Goal: Information Seeking & Learning: Compare options

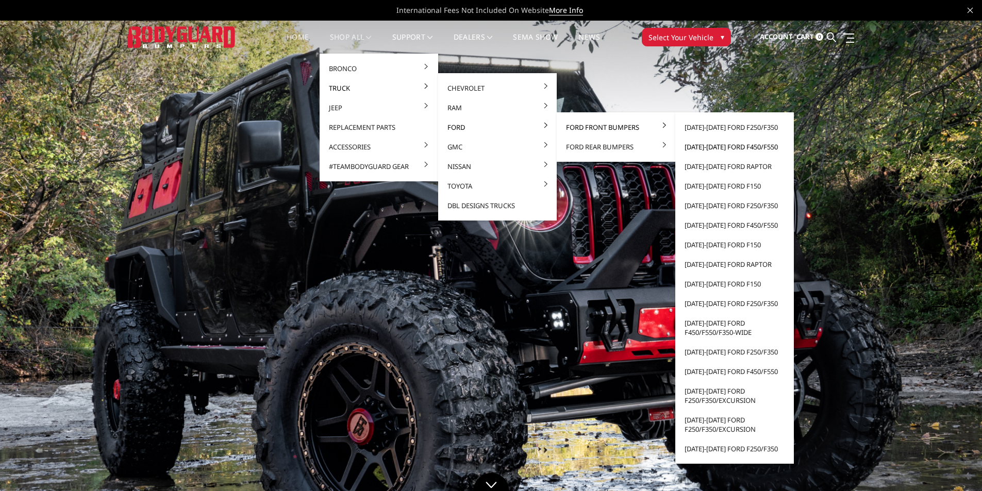
click at [720, 146] on link "[DATE]-[DATE] Ford F450/F550" at bounding box center [735, 147] width 110 height 20
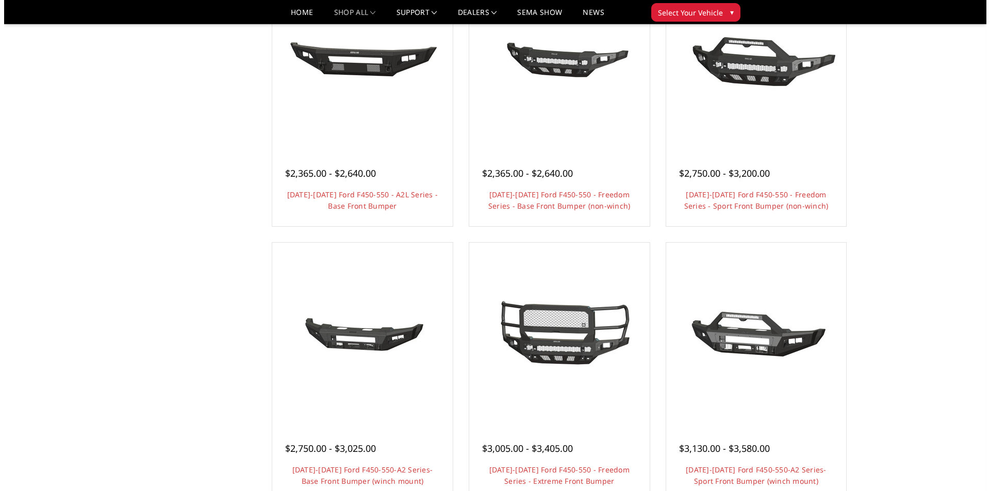
scroll to position [400, 0]
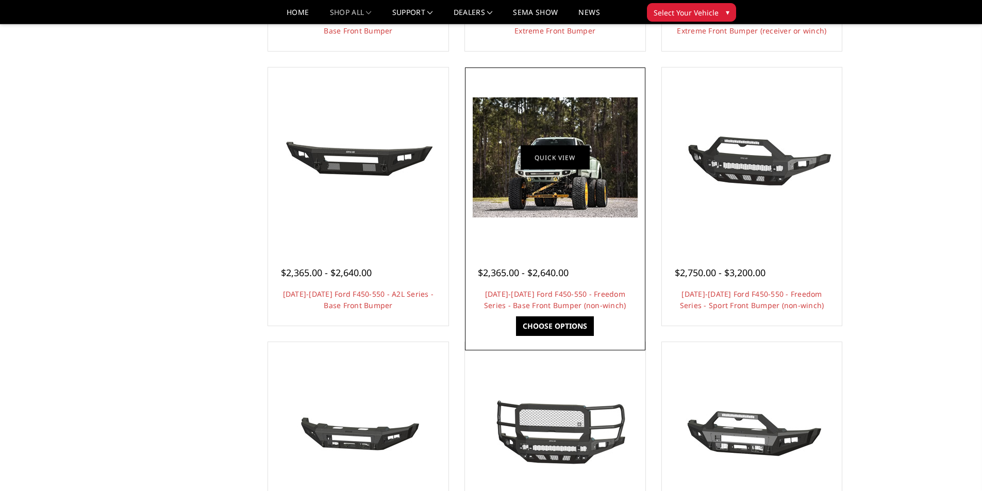
click at [576, 165] on link "Quick view" at bounding box center [555, 157] width 69 height 24
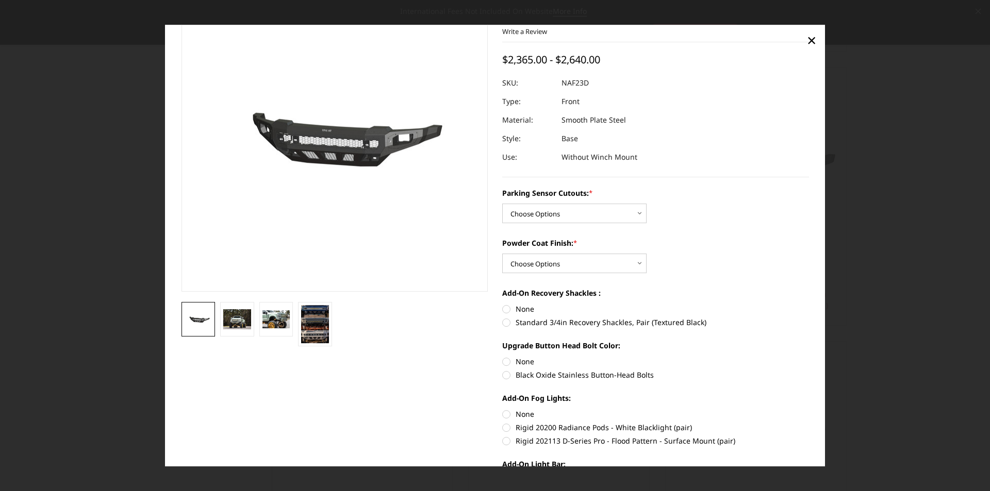
scroll to position [64, 0]
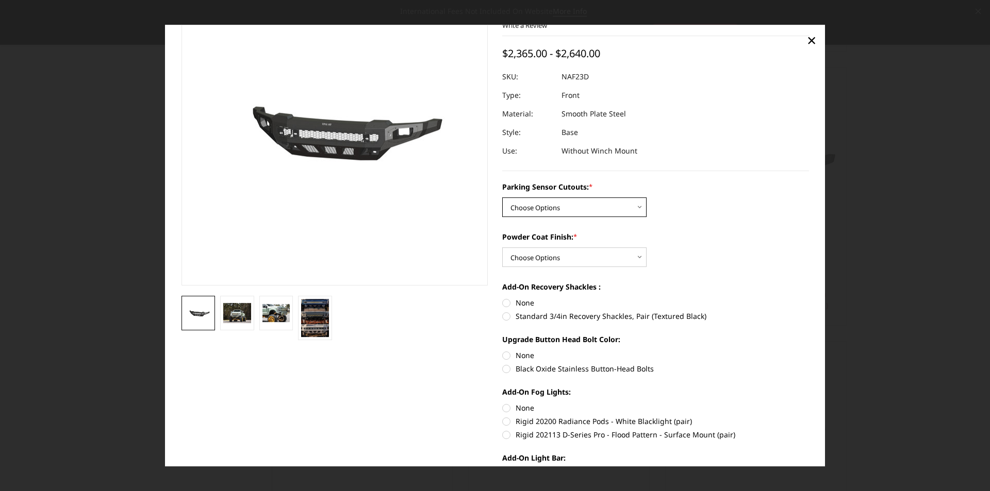
click at [593, 203] on select "Choose Options No - Without Parking Sensor Cutouts Yes - With Parking Sensor Cu…" at bounding box center [574, 207] width 144 height 20
select select "2567"
click at [502, 197] on select "Choose Options No - Without Parking Sensor Cutouts Yes - With Parking Sensor Cu…" at bounding box center [574, 207] width 144 height 20
click at [611, 252] on select "Choose Options Bare Metal Textured Black Powder Coat" at bounding box center [574, 257] width 144 height 20
select select "2568"
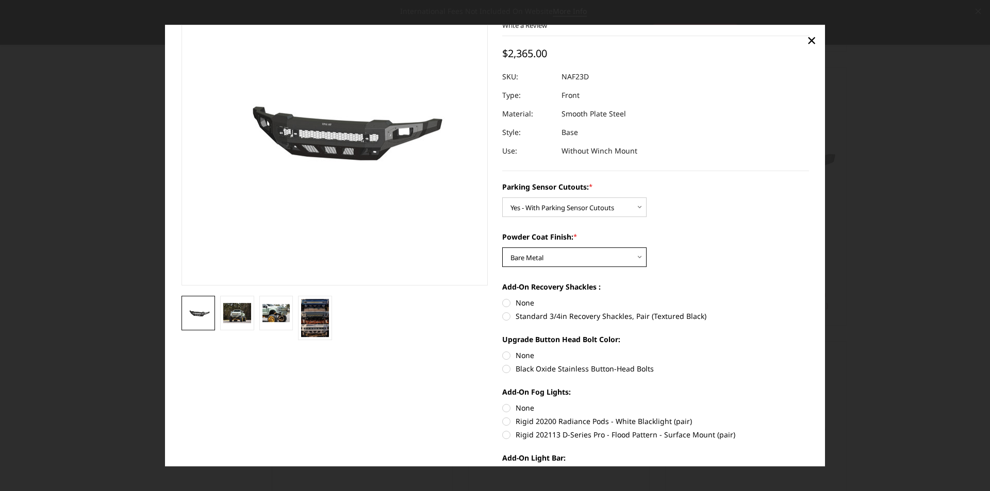
click at [502, 247] on select "Choose Options Bare Metal Textured Black Powder Coat" at bounding box center [574, 257] width 144 height 20
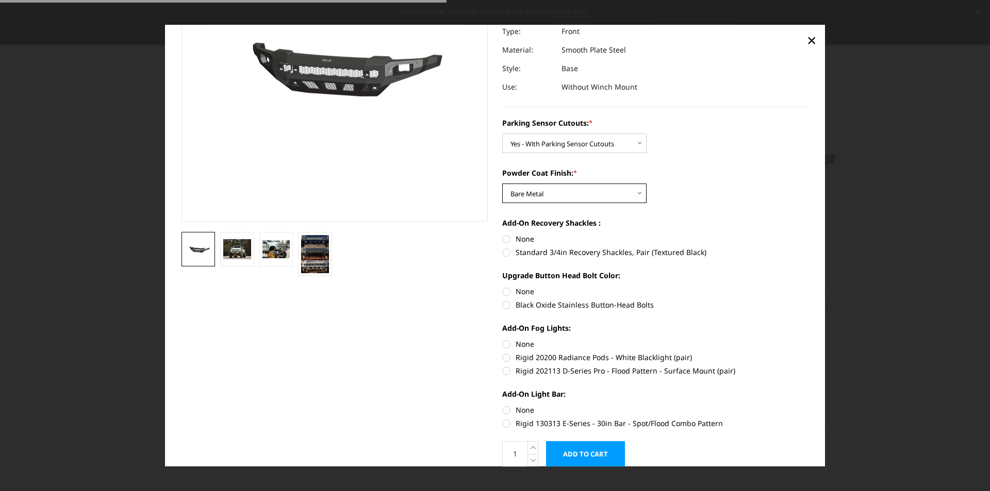
scroll to position [142, 0]
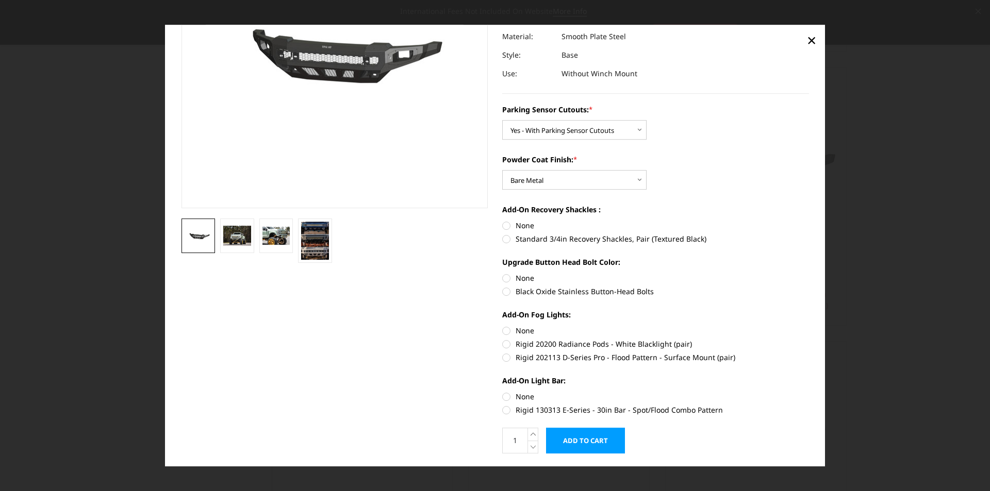
click at [503, 293] on label "Black Oxide Stainless Button-Head Bolts" at bounding box center [655, 291] width 307 height 11
click at [809, 273] on input "Black Oxide Stainless Button-Head Bolts" at bounding box center [809, 273] width 1 height 1
radio input "true"
click at [503, 358] on label "Rigid 202113 D-Series Pro - Flood Pattern - Surface Mount (pair)" at bounding box center [655, 357] width 307 height 11
click at [809, 339] on input "Rigid 202113 D-Series Pro - Flood Pattern - Surface Mount (pair)" at bounding box center [809, 339] width 1 height 1
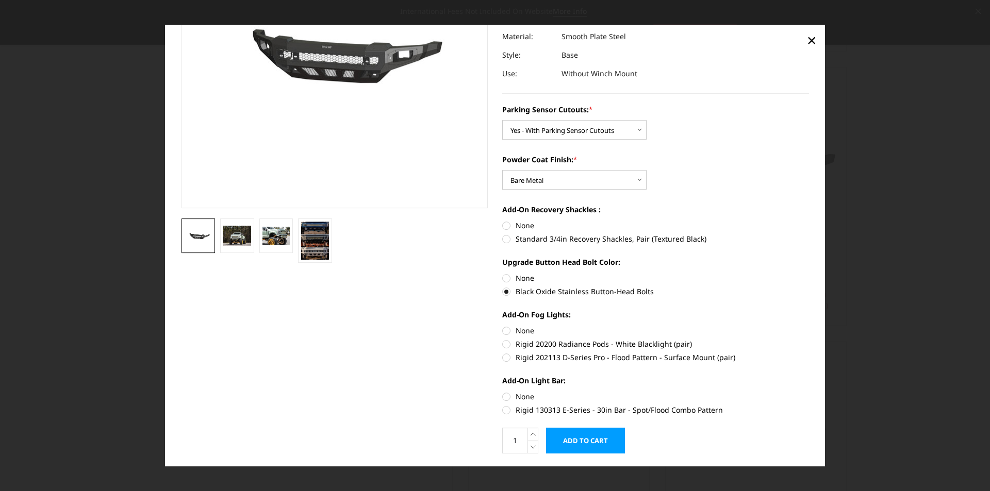
radio input "true"
click at [503, 409] on label "Rigid 130313 E-Series - 30in Bar - Spot/Flood Combo Pattern" at bounding box center [655, 410] width 307 height 11
click at [809, 392] on input "Rigid 130313 E-Series - 30in Bar - Spot/Flood Combo Pattern" at bounding box center [809, 391] width 1 height 1
radio input "true"
click at [504, 227] on label "None" at bounding box center [655, 225] width 307 height 11
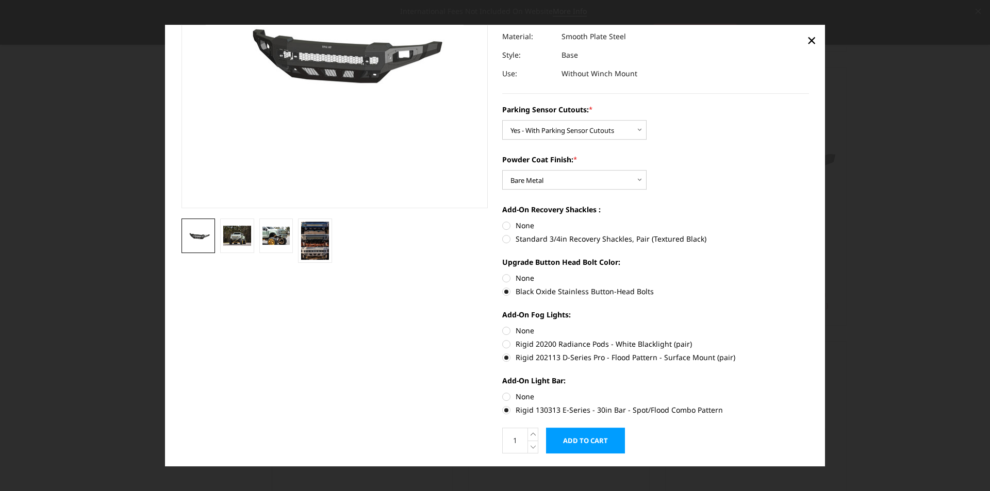
click at [503, 221] on input "None" at bounding box center [502, 220] width 1 height 1
radio input "true"
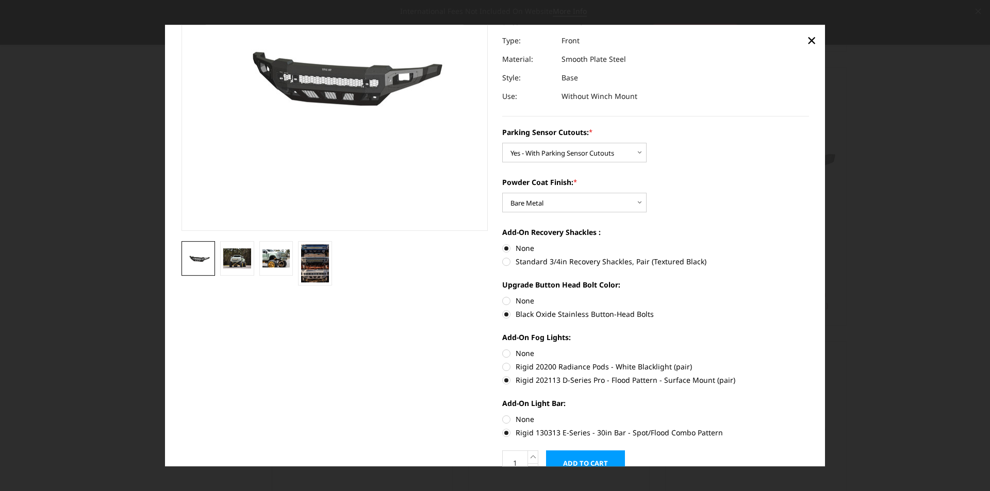
scroll to position [119, 0]
click at [591, 202] on select "Choose Options Bare Metal Textured Black Powder Coat" at bounding box center [574, 203] width 144 height 20
click at [560, 206] on select "Choose Options Bare Metal Textured Black Powder Coat" at bounding box center [574, 203] width 144 height 20
select select "2569"
click at [502, 193] on select "Choose Options Bare Metal Textured Black Powder Coat" at bounding box center [574, 203] width 144 height 20
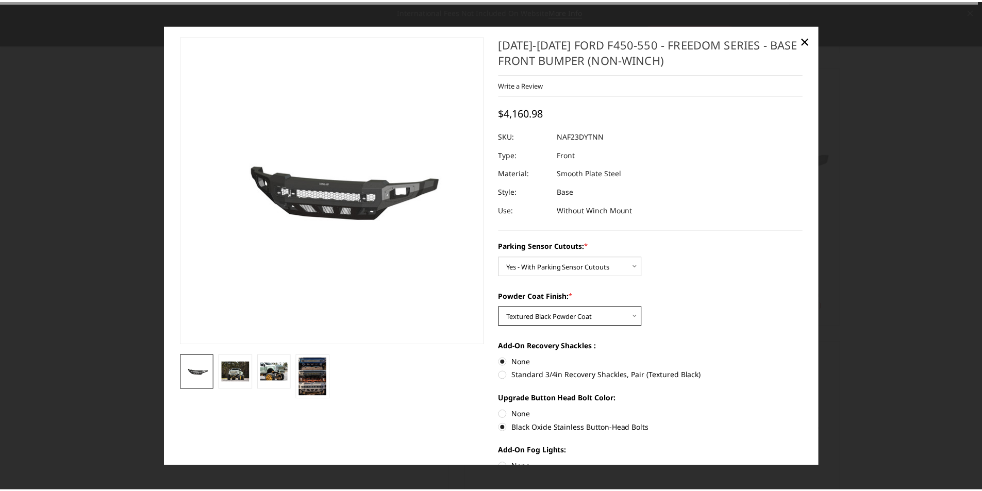
scroll to position [0, 0]
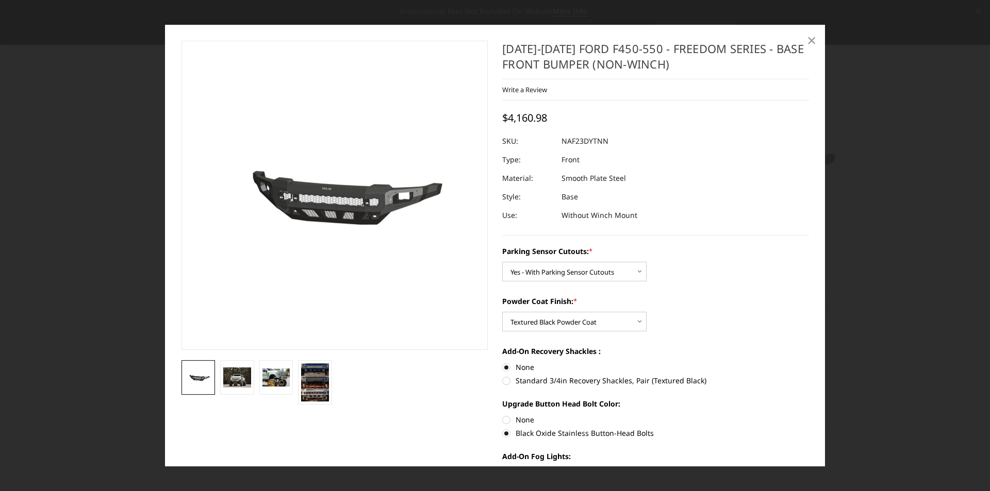
click at [810, 40] on span "×" at bounding box center [811, 40] width 9 height 22
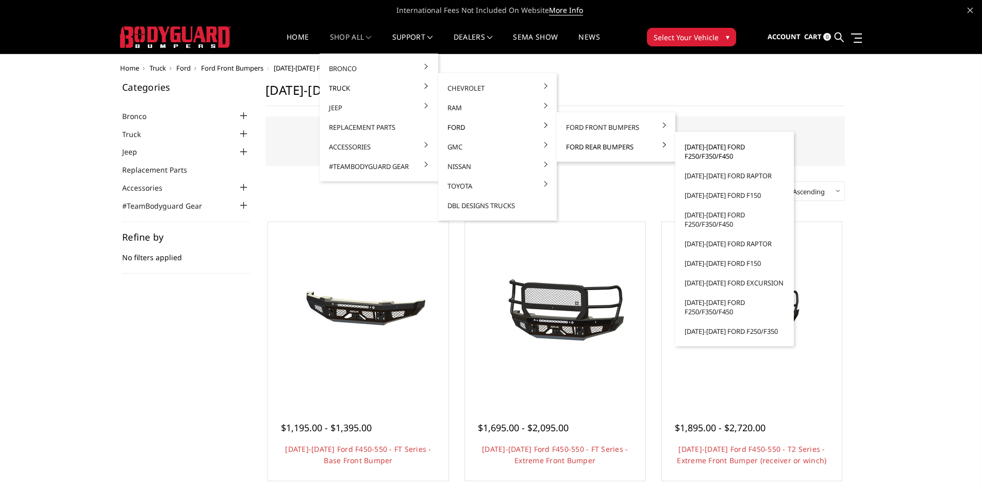
click at [714, 148] on link "[DATE]-[DATE] Ford F250/F350/F450" at bounding box center [735, 151] width 110 height 29
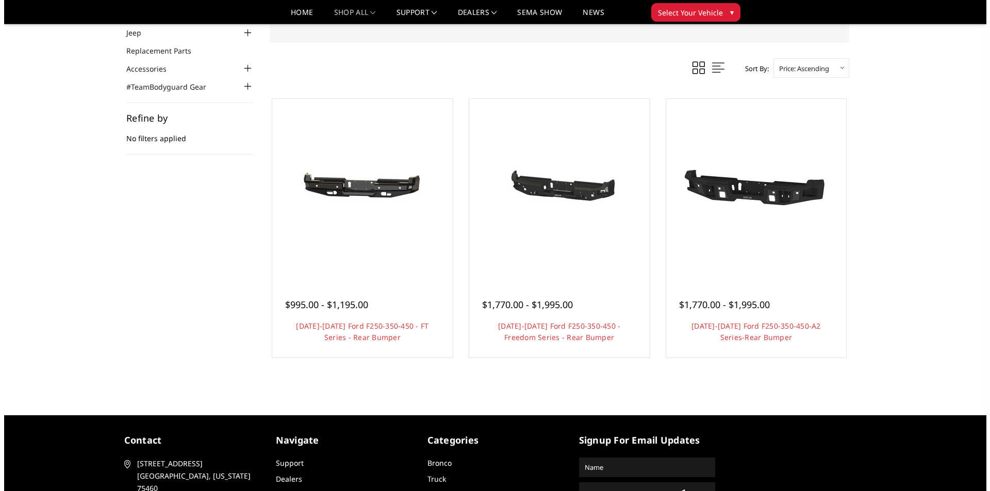
scroll to position [90, 0]
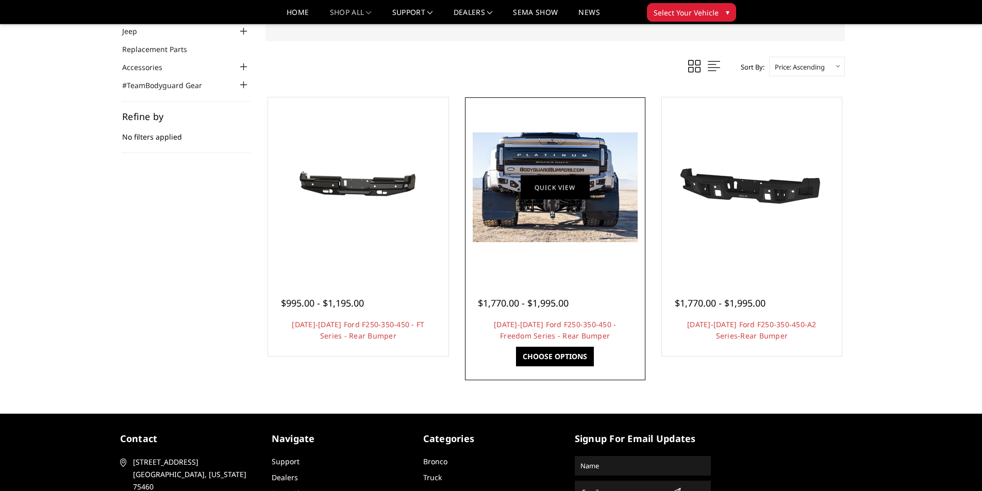
click at [565, 195] on link "Quick view" at bounding box center [555, 187] width 69 height 24
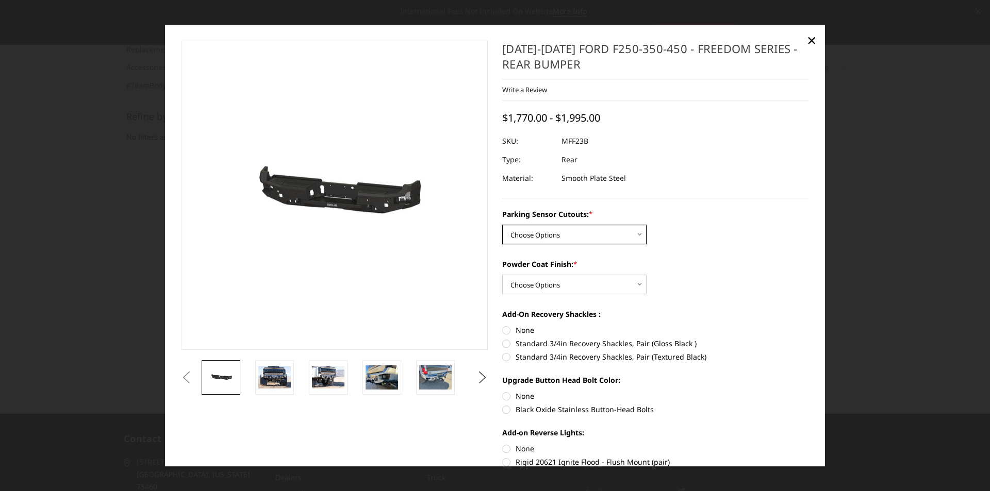
click at [560, 232] on select "Choose Options No - Without Parking Sensor Cutouts Yes - With Parking Sensor Cu…" at bounding box center [574, 235] width 144 height 20
select select "2559"
click at [502, 225] on select "Choose Options No - Without Parking Sensor Cutouts Yes - With Parking Sensor Cu…" at bounding box center [574, 235] width 144 height 20
click at [565, 281] on select "Choose Options Bare Metal Textured Black Powder Coat" at bounding box center [574, 285] width 144 height 20
select select "2561"
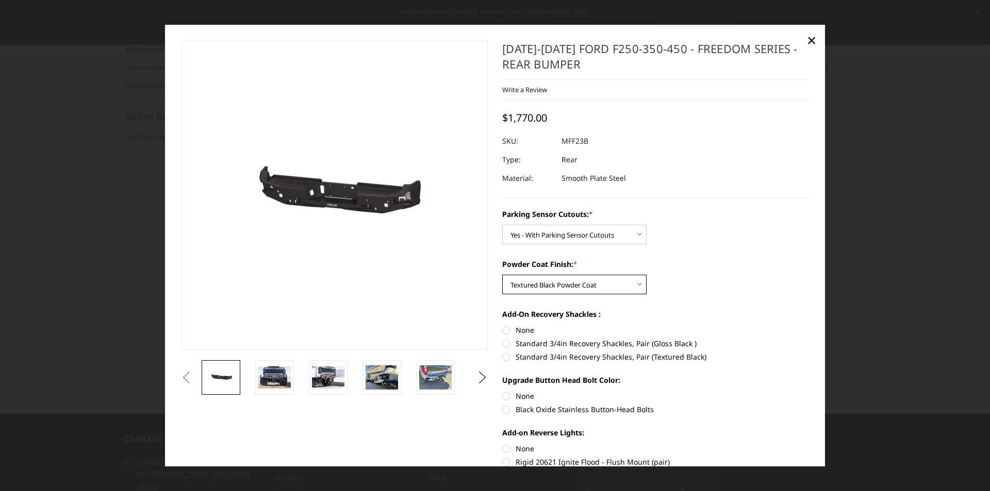
click at [502, 275] on select "Choose Options Bare Metal Textured Black Powder Coat" at bounding box center [574, 285] width 144 height 20
click at [505, 330] on label "None" at bounding box center [655, 330] width 307 height 11
click at [503, 325] on input "None" at bounding box center [502, 325] width 1 height 1
radio input "true"
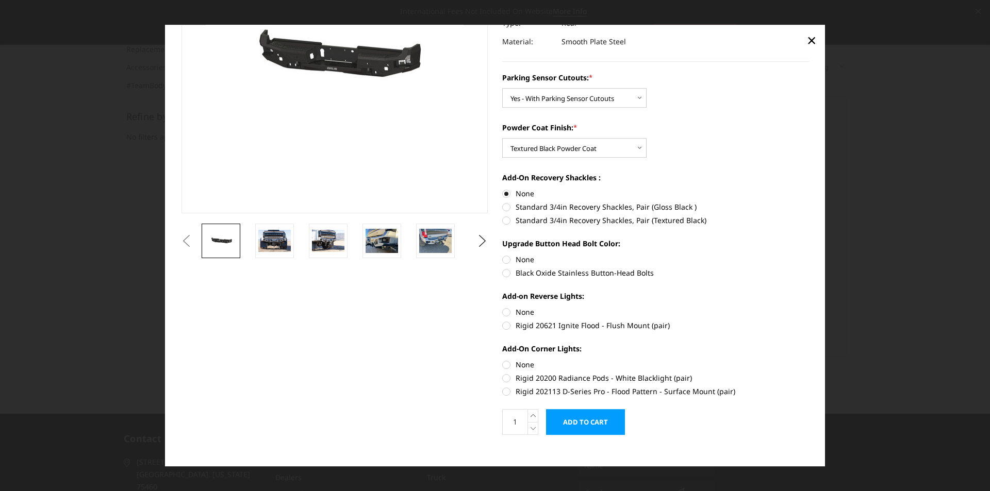
scroll to position [146, 0]
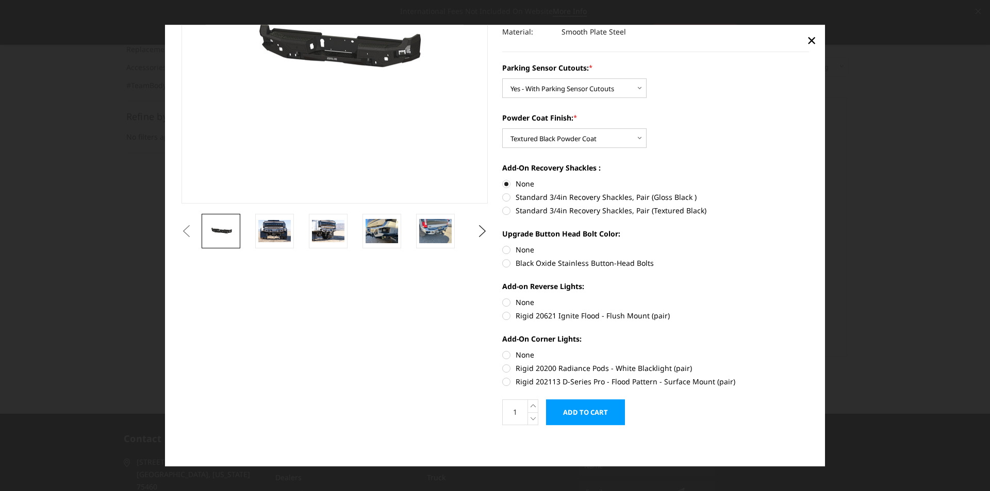
click at [503, 262] on label "Black Oxide Stainless Button-Head Bolts" at bounding box center [655, 263] width 307 height 11
click at [809, 245] on input "Black Oxide Stainless Button-Head Bolts" at bounding box center [809, 244] width 1 height 1
radio input "true"
click at [508, 315] on label "Rigid 20621 Ignite Flood - Flush Mount (pair)" at bounding box center [655, 315] width 307 height 11
click at [809, 297] on input "Rigid 20621 Ignite Flood - Flush Mount (pair)" at bounding box center [809, 297] width 1 height 1
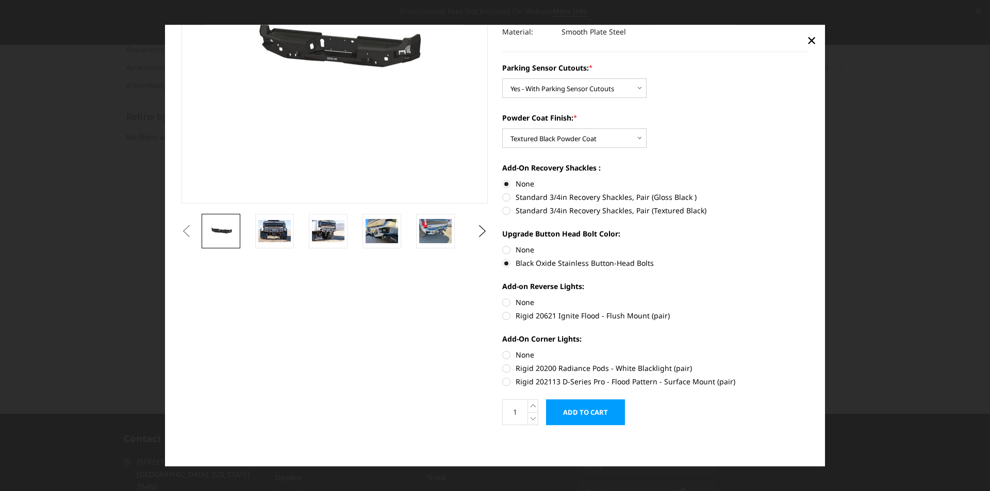
radio input "true"
click at [505, 379] on label "Rigid 202113 D-Series Pro - Flood Pattern - Surface Mount (pair)" at bounding box center [655, 381] width 307 height 11
click at [809, 363] on input "Rigid 202113 D-Series Pro - Flood Pattern - Surface Mount (pair)" at bounding box center [809, 363] width 1 height 1
radio input "true"
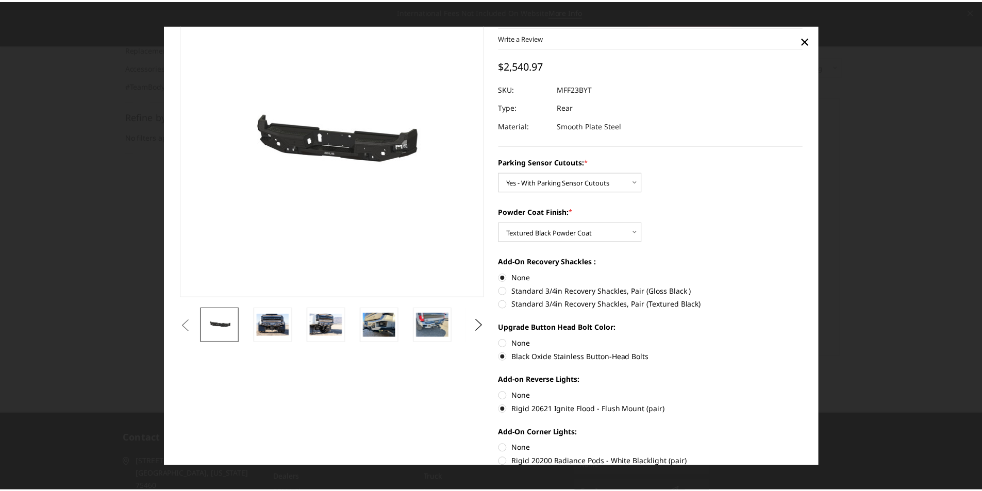
scroll to position [0, 0]
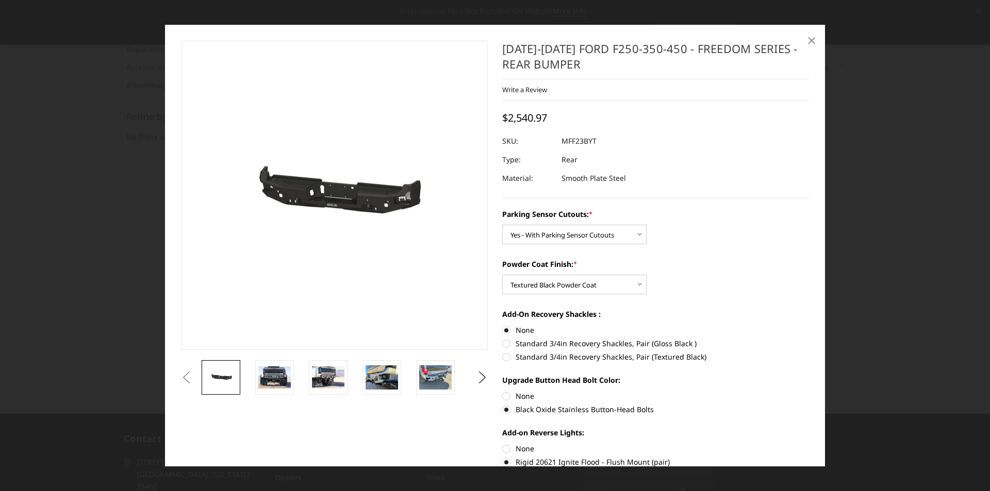
click at [814, 40] on span "×" at bounding box center [811, 40] width 9 height 22
